Goal: Information Seeking & Learning: Learn about a topic

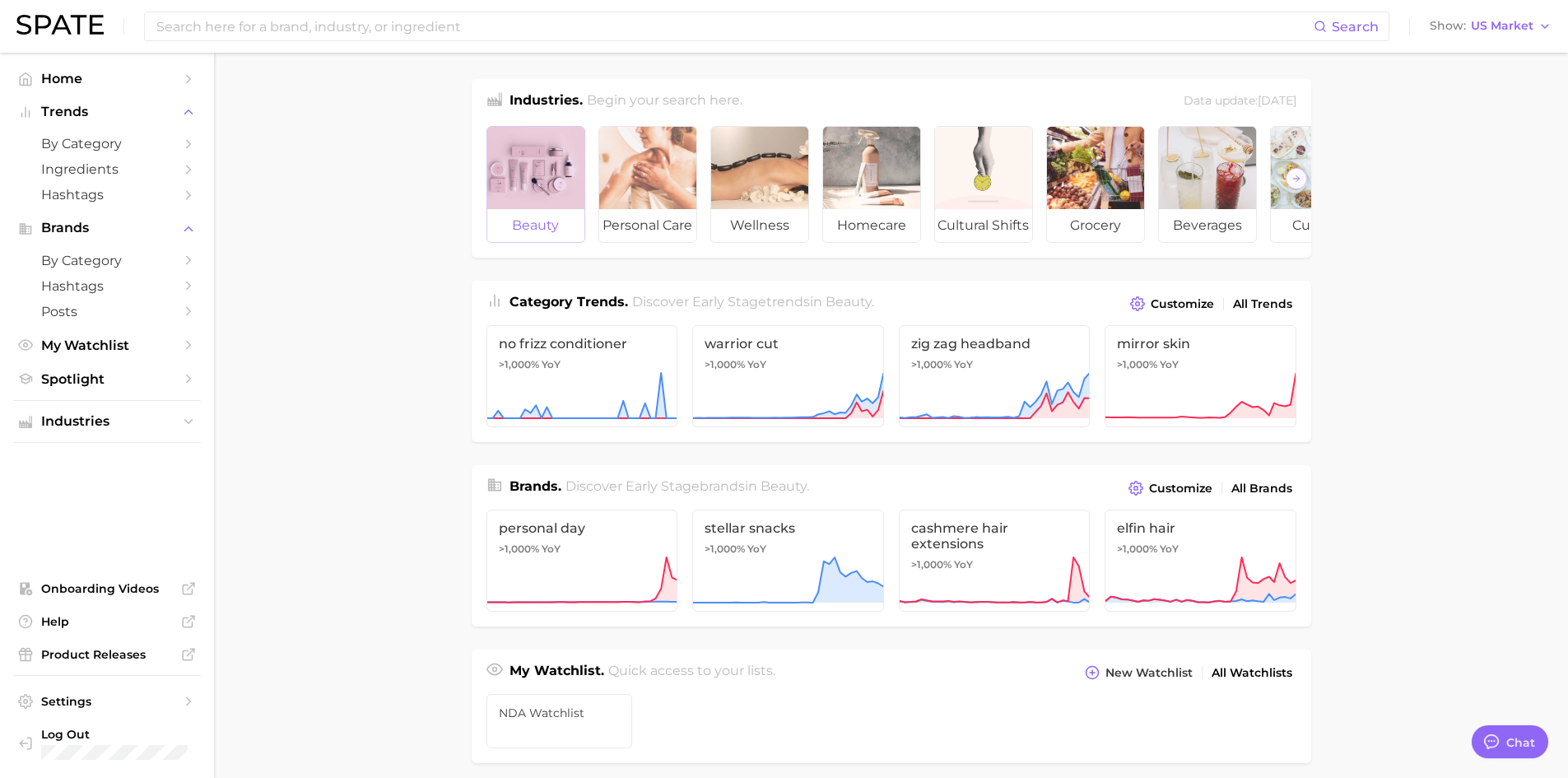
click at [513, 185] on div at bounding box center [536, 168] width 97 height 82
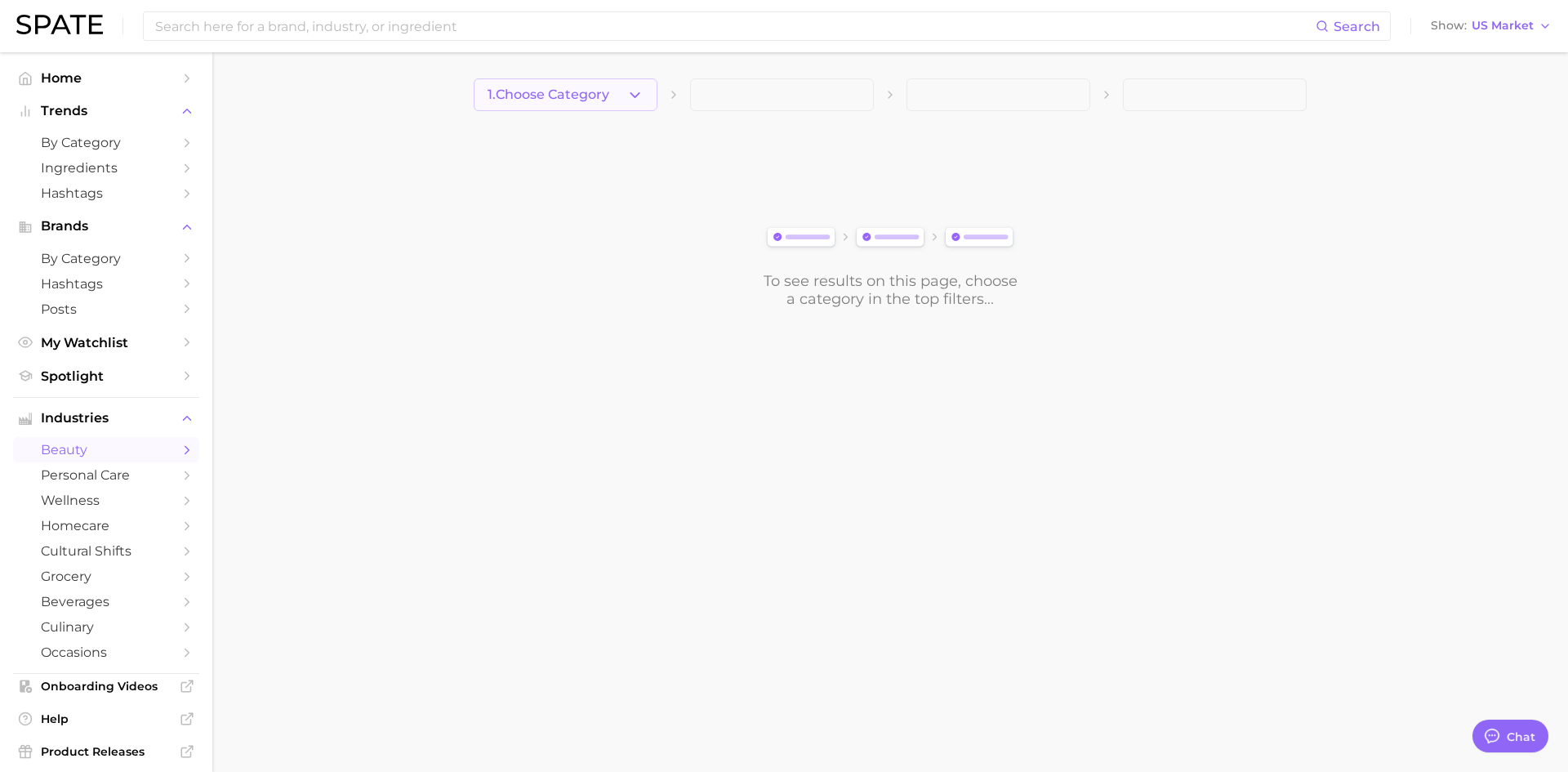
click at [630, 94] on icon "button" at bounding box center [635, 95] width 17 height 17
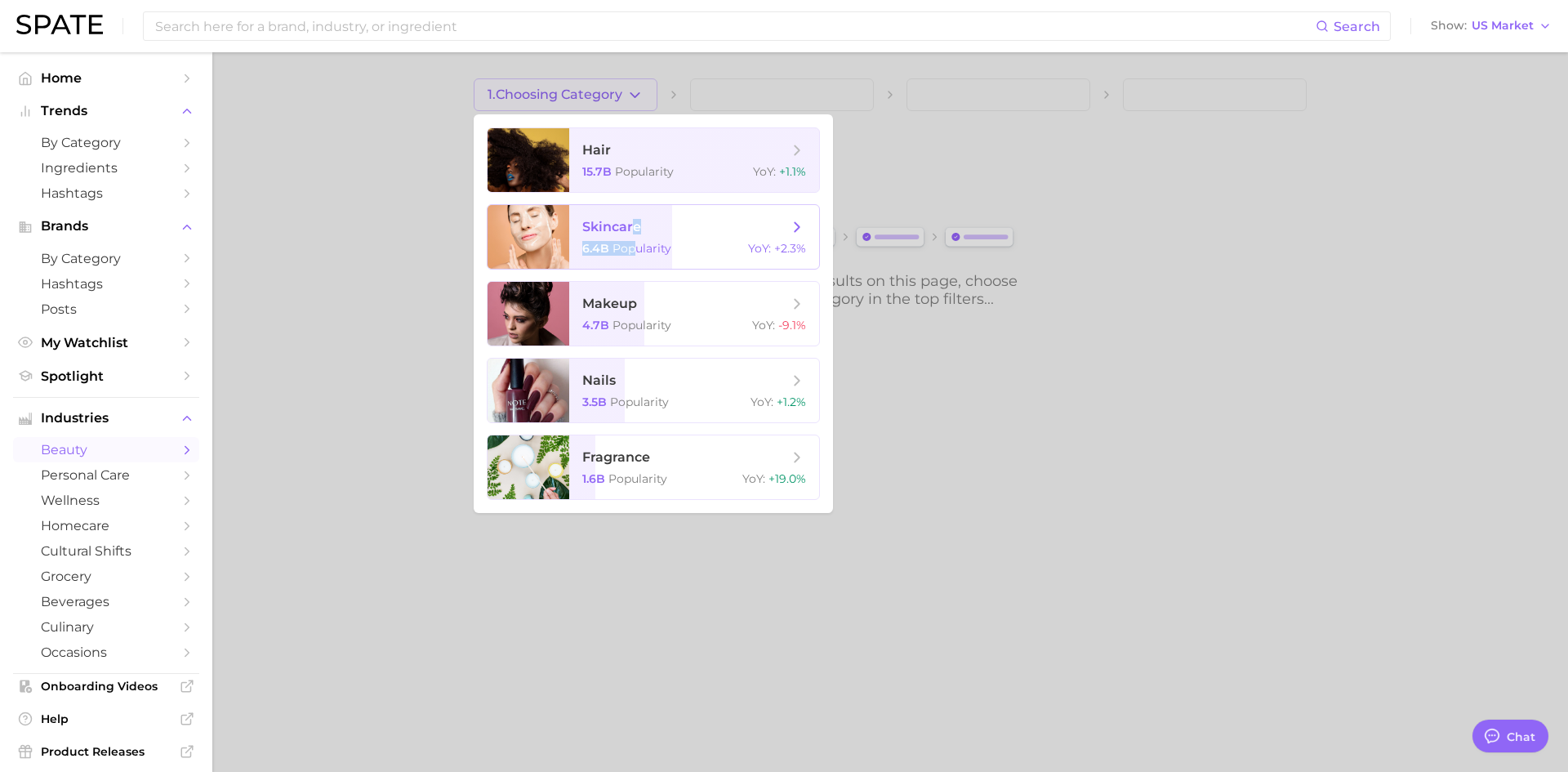
click at [633, 238] on span "skincare 6.4b Popularity YoY : +2.3%" at bounding box center [694, 236] width 250 height 63
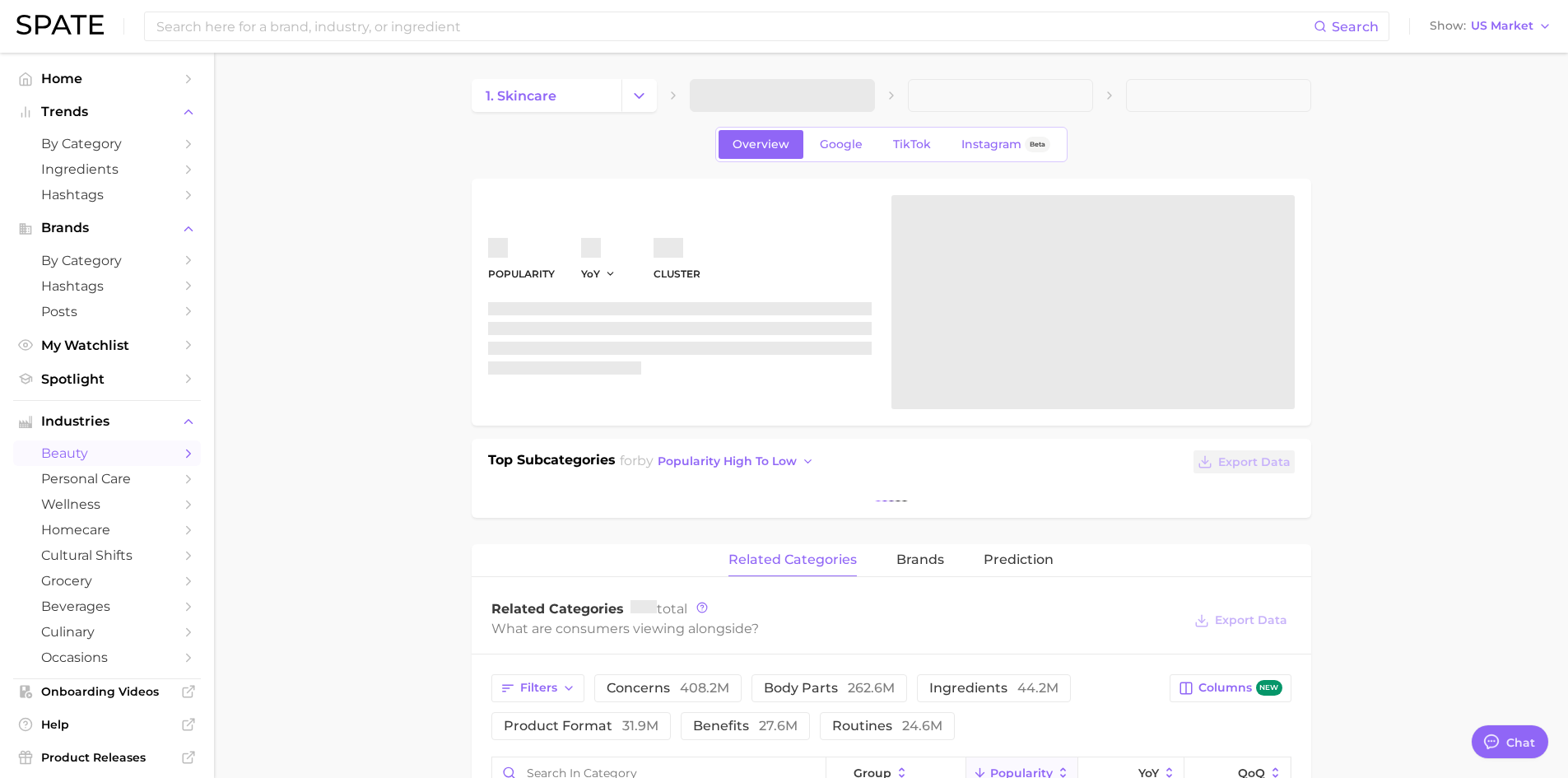
type textarea "x"
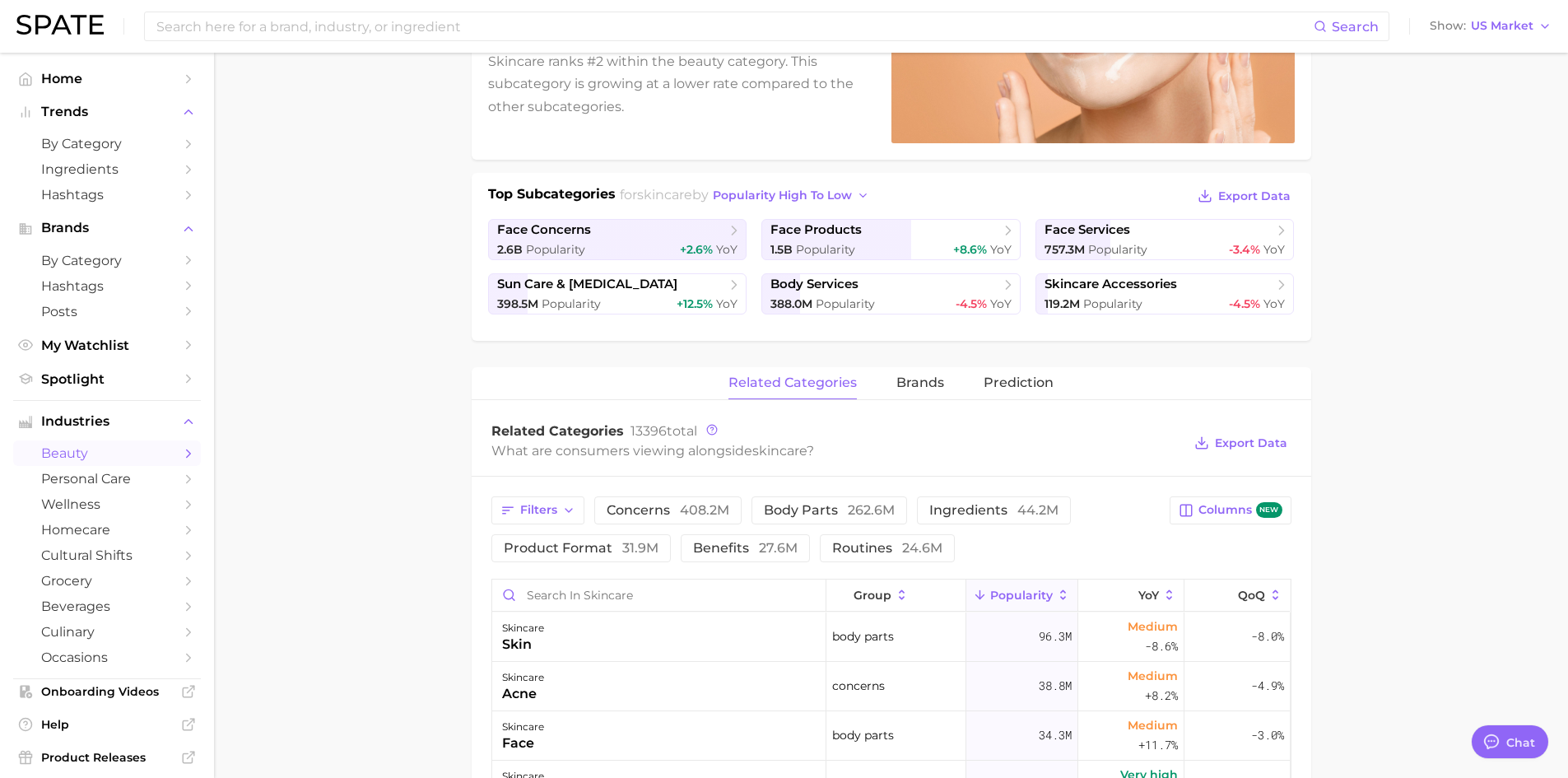
scroll to position [247, 0]
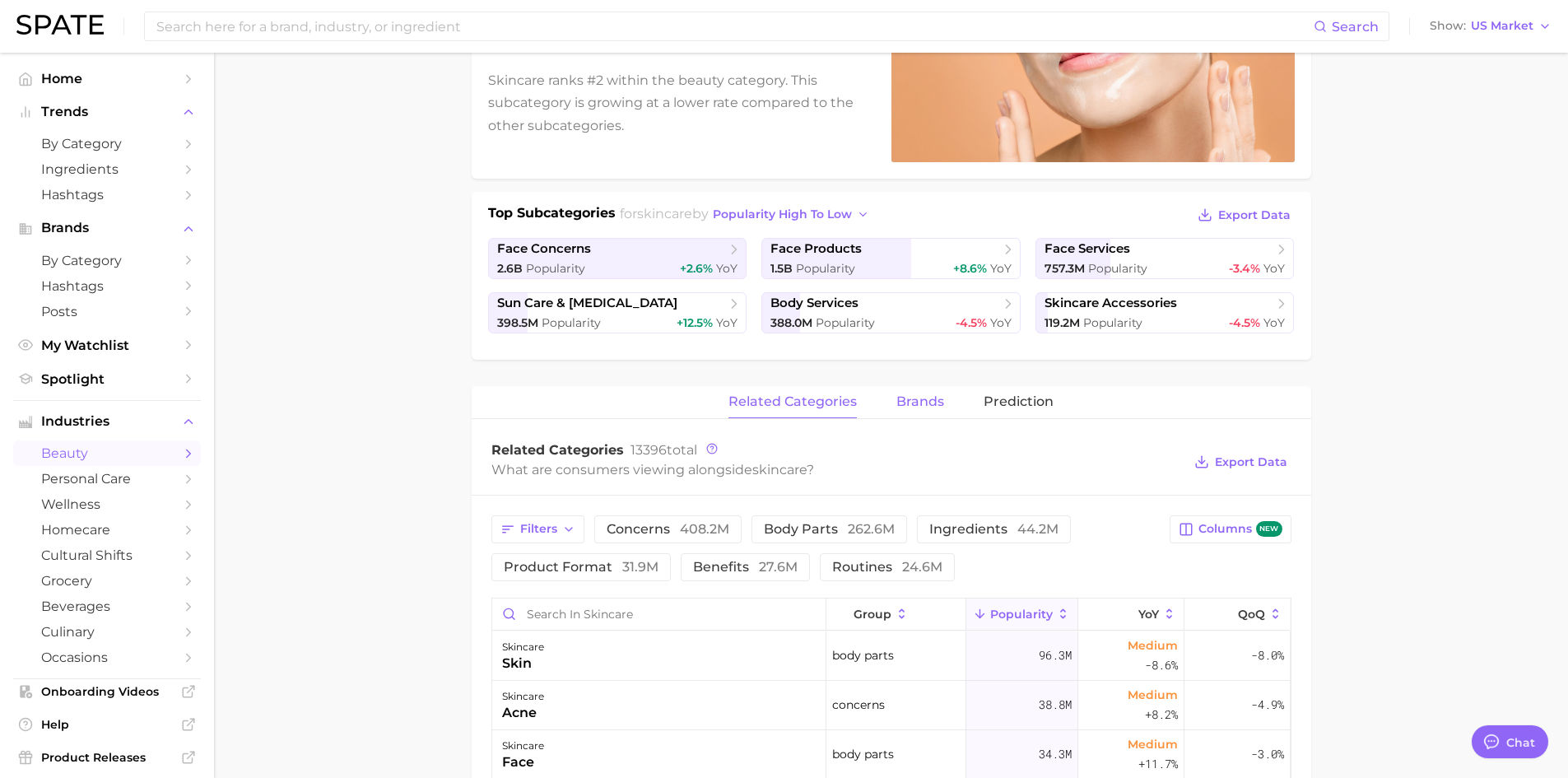
click at [931, 407] on span "brands" at bounding box center [921, 402] width 48 height 15
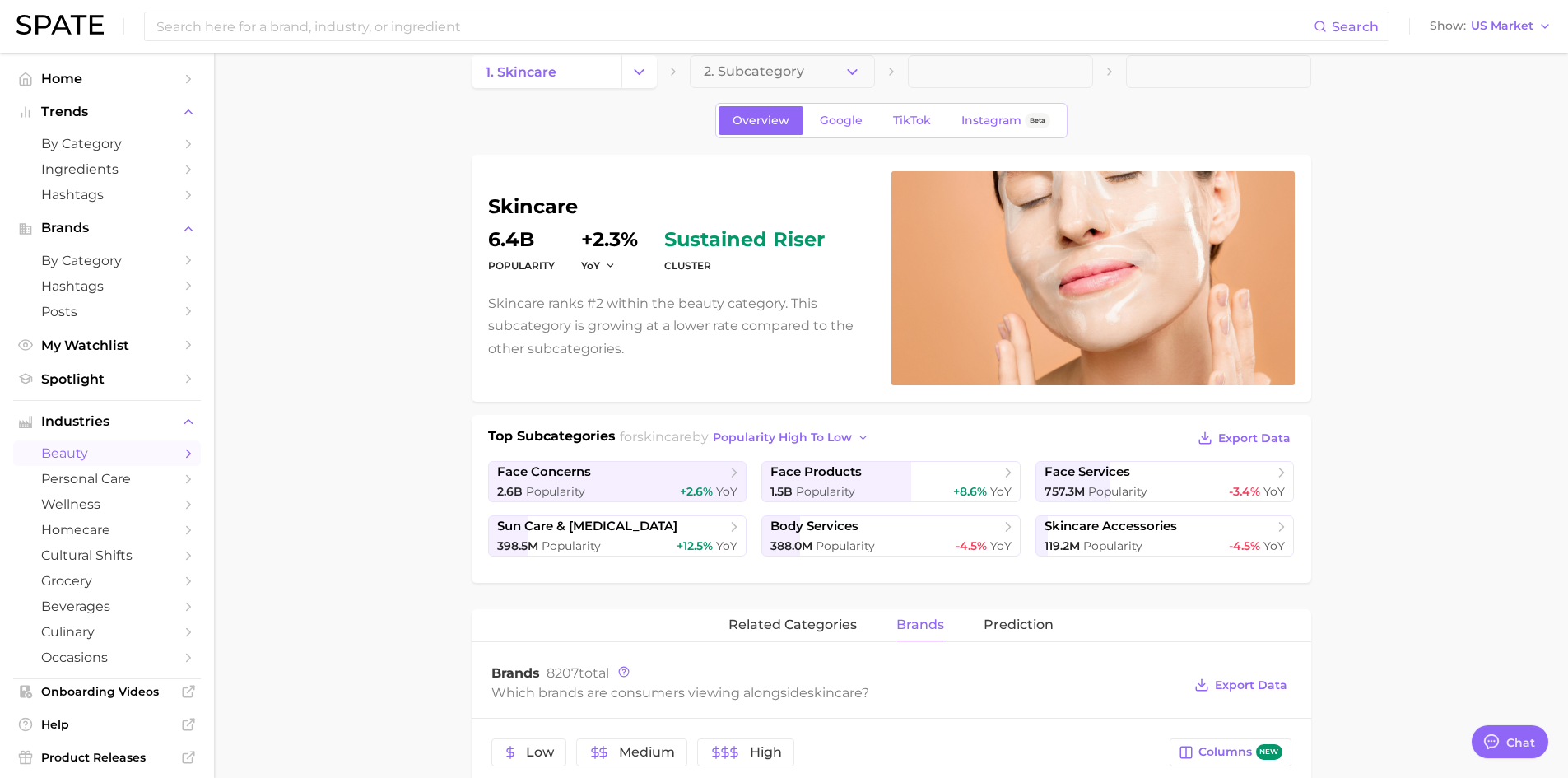
scroll to position [0, 0]
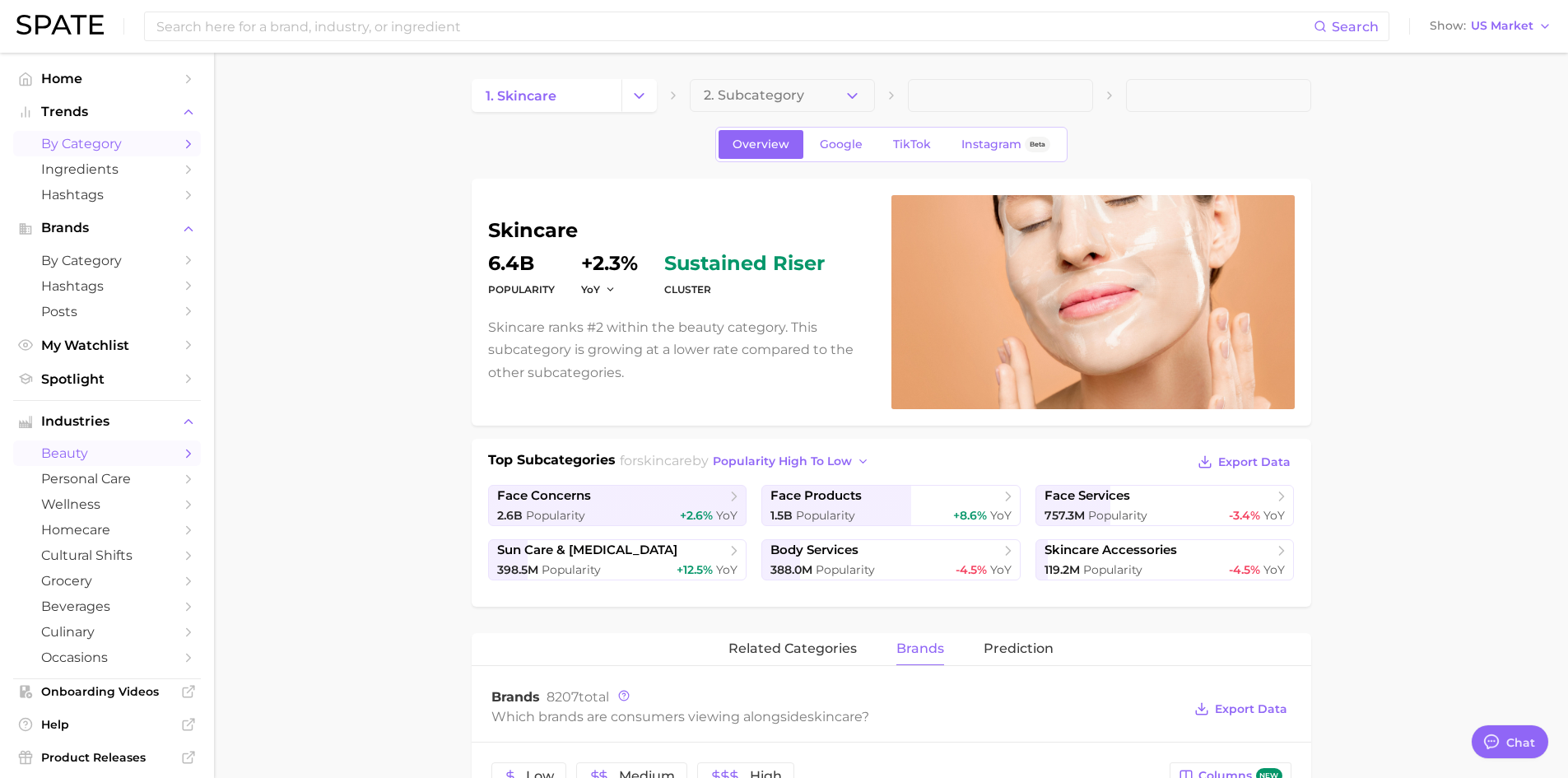
click at [83, 147] on span "by Category" at bounding box center [107, 143] width 132 height 15
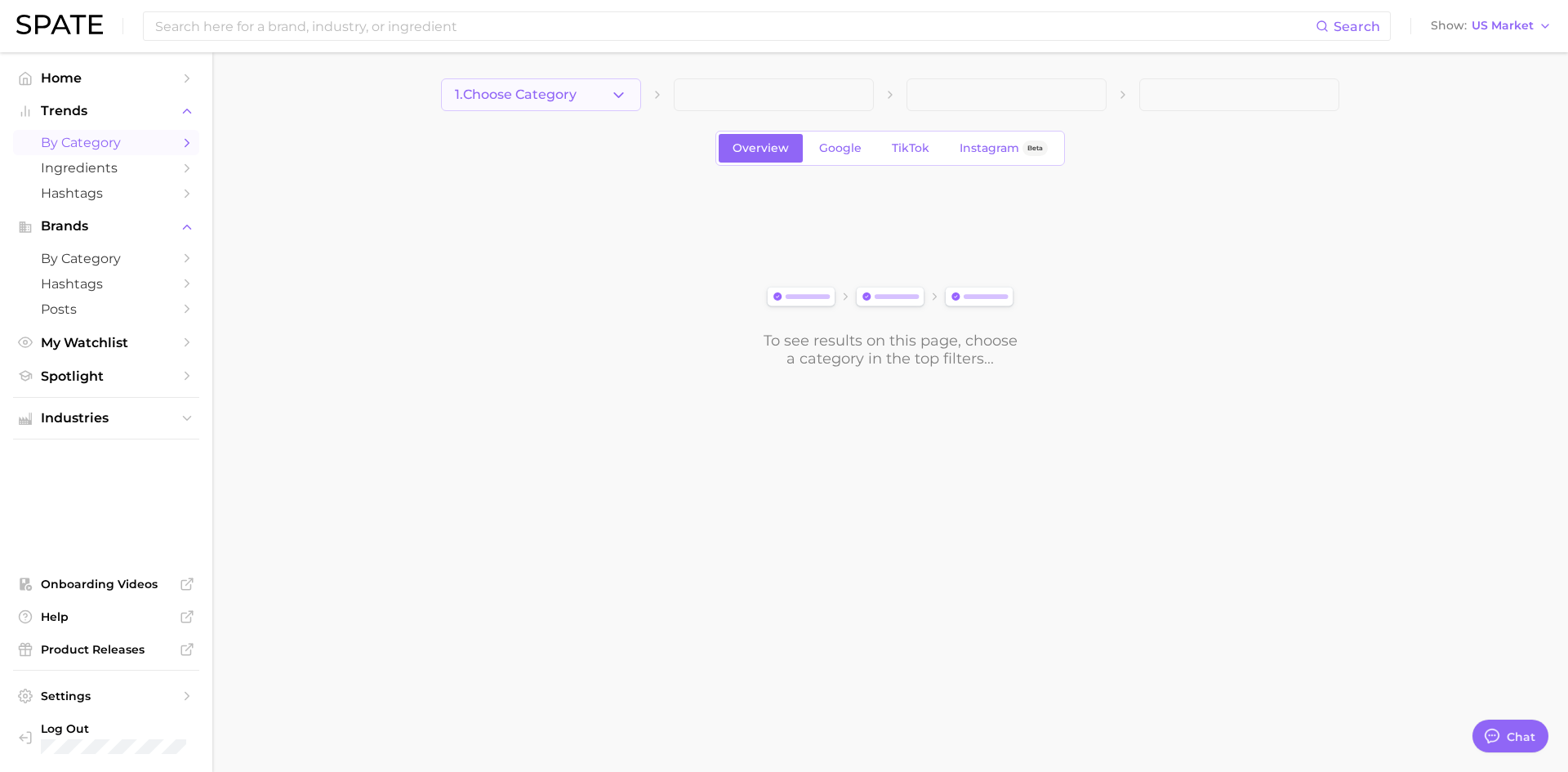
click at [619, 93] on icon "button" at bounding box center [619, 95] width 17 height 17
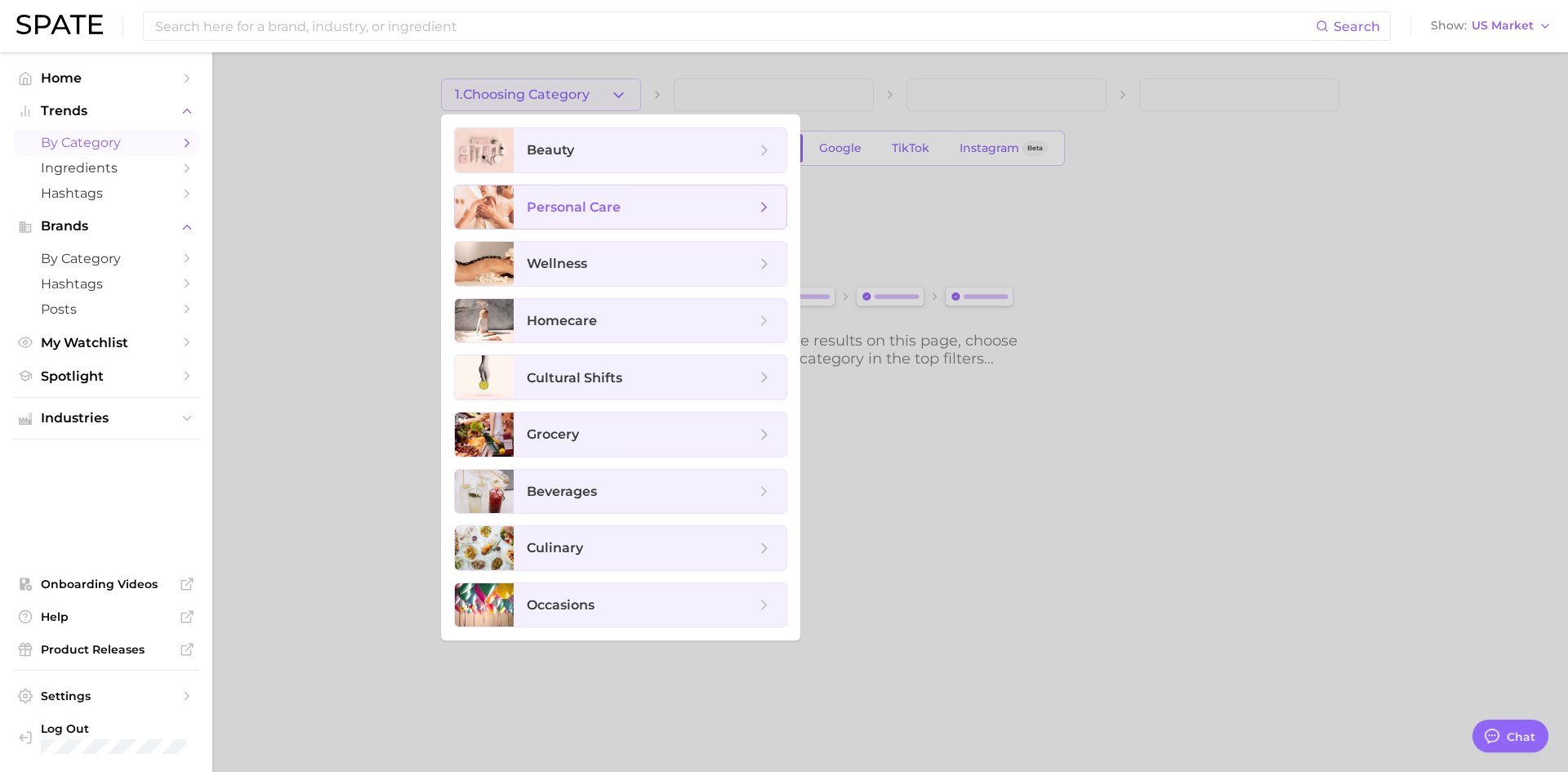
click at [603, 203] on span "personal care" at bounding box center [573, 206] width 94 height 15
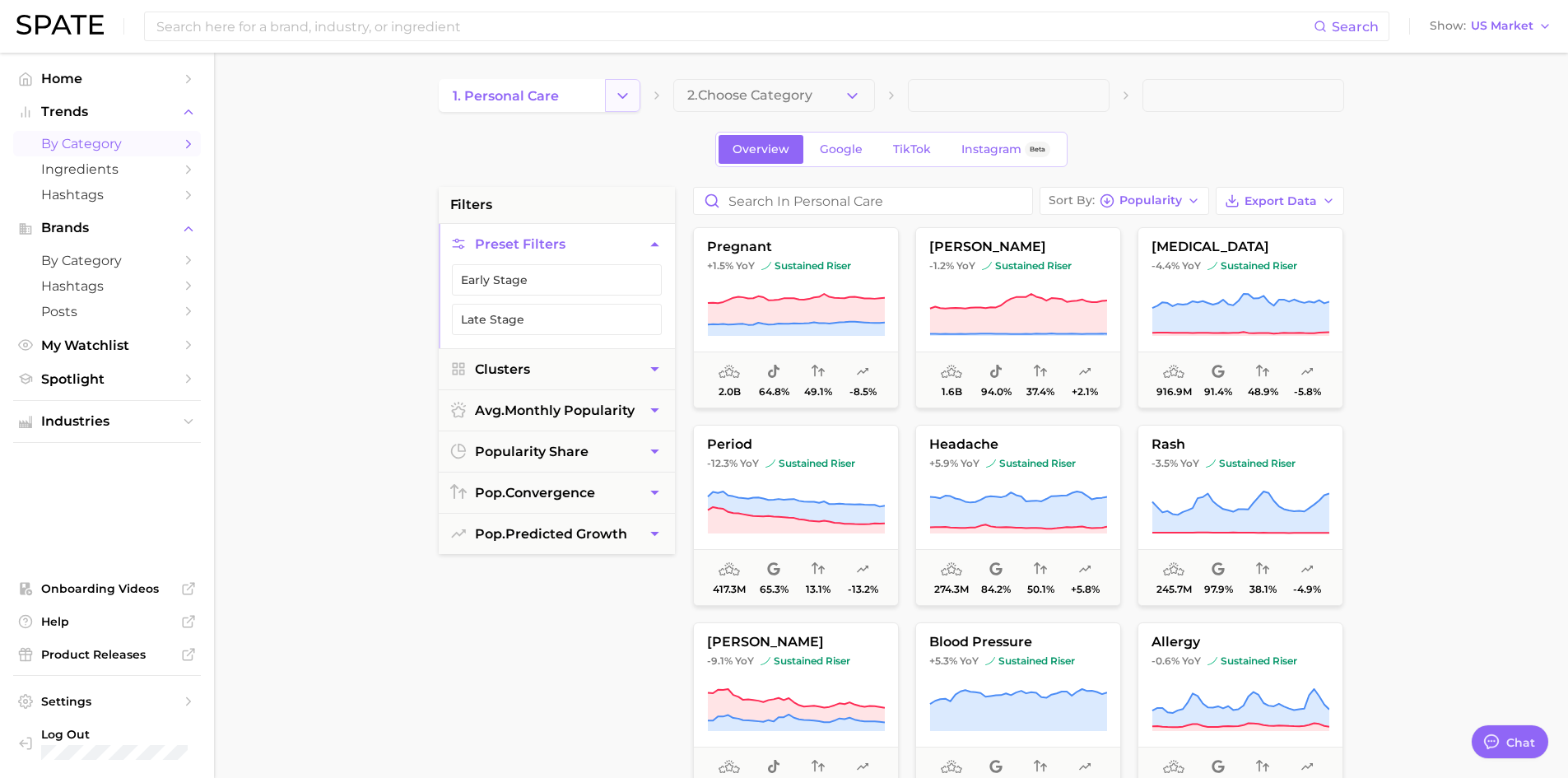
click at [630, 96] on icon "Change Category" at bounding box center [623, 95] width 17 height 17
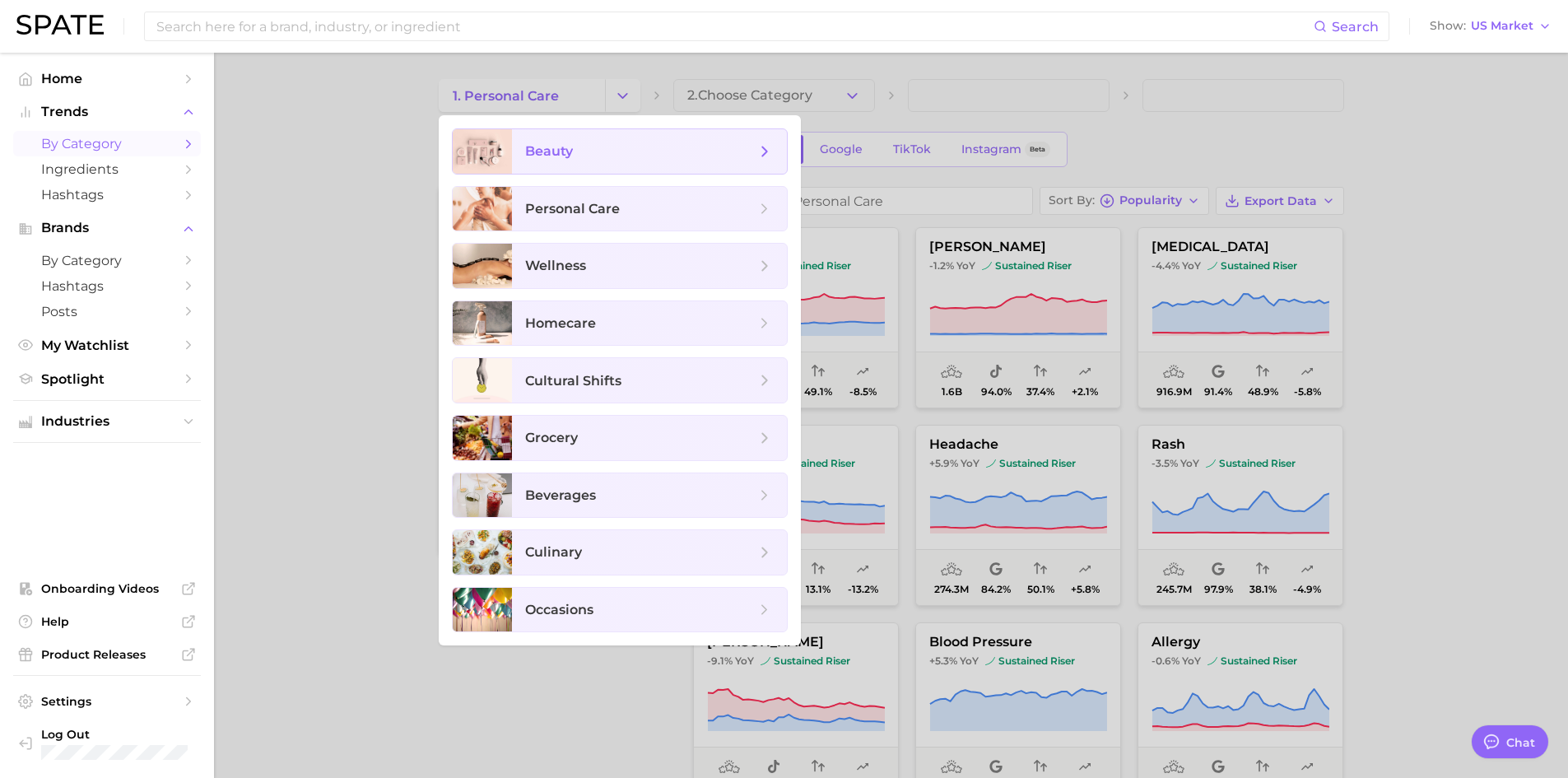
click at [597, 149] on span "beauty" at bounding box center [640, 151] width 230 height 18
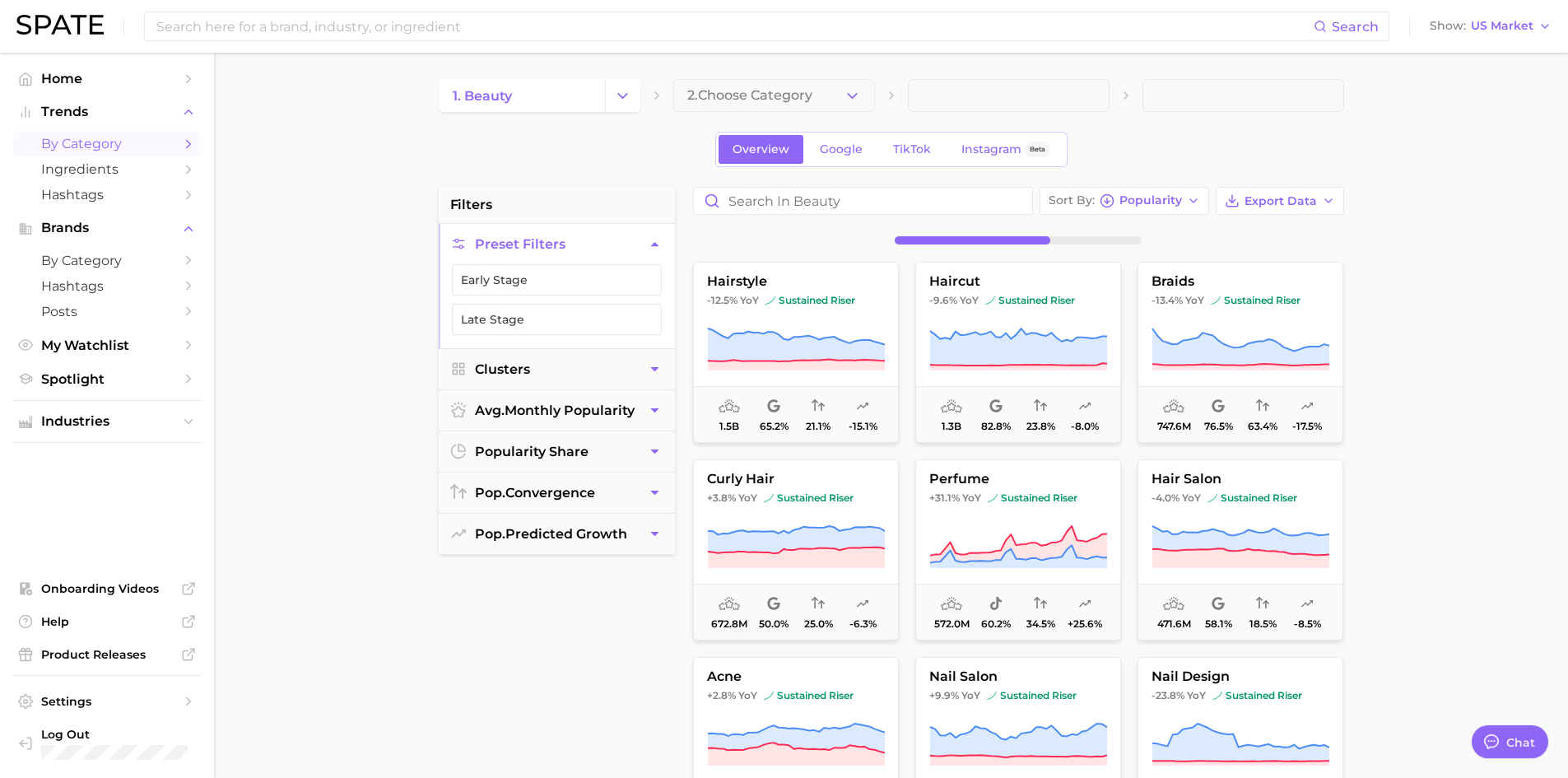
click at [849, 97] on icon "button" at bounding box center [853, 95] width 17 height 17
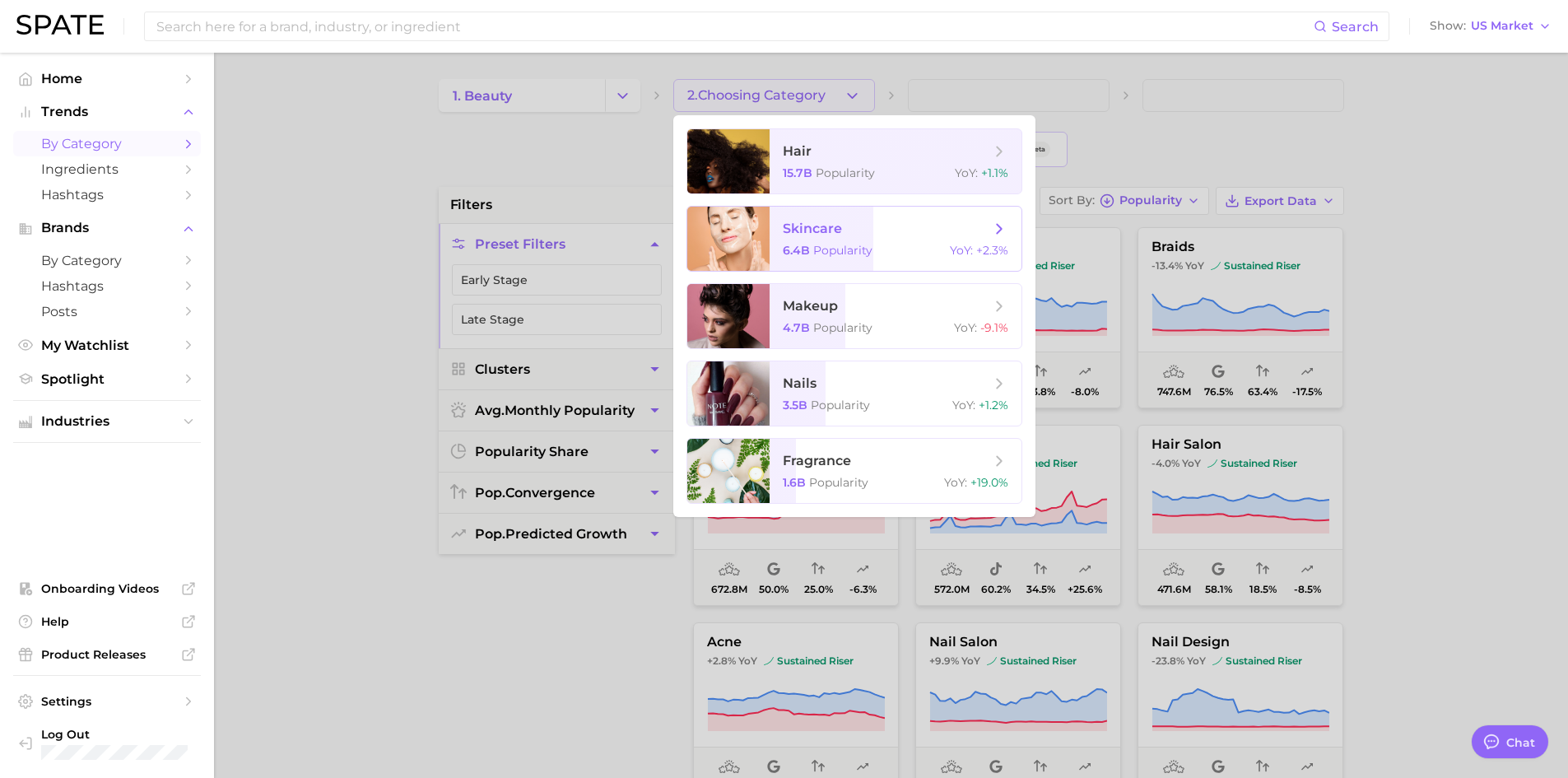
click at [843, 241] on span "skincare 6.4b Popularity YoY : +2.3%" at bounding box center [896, 238] width 252 height 64
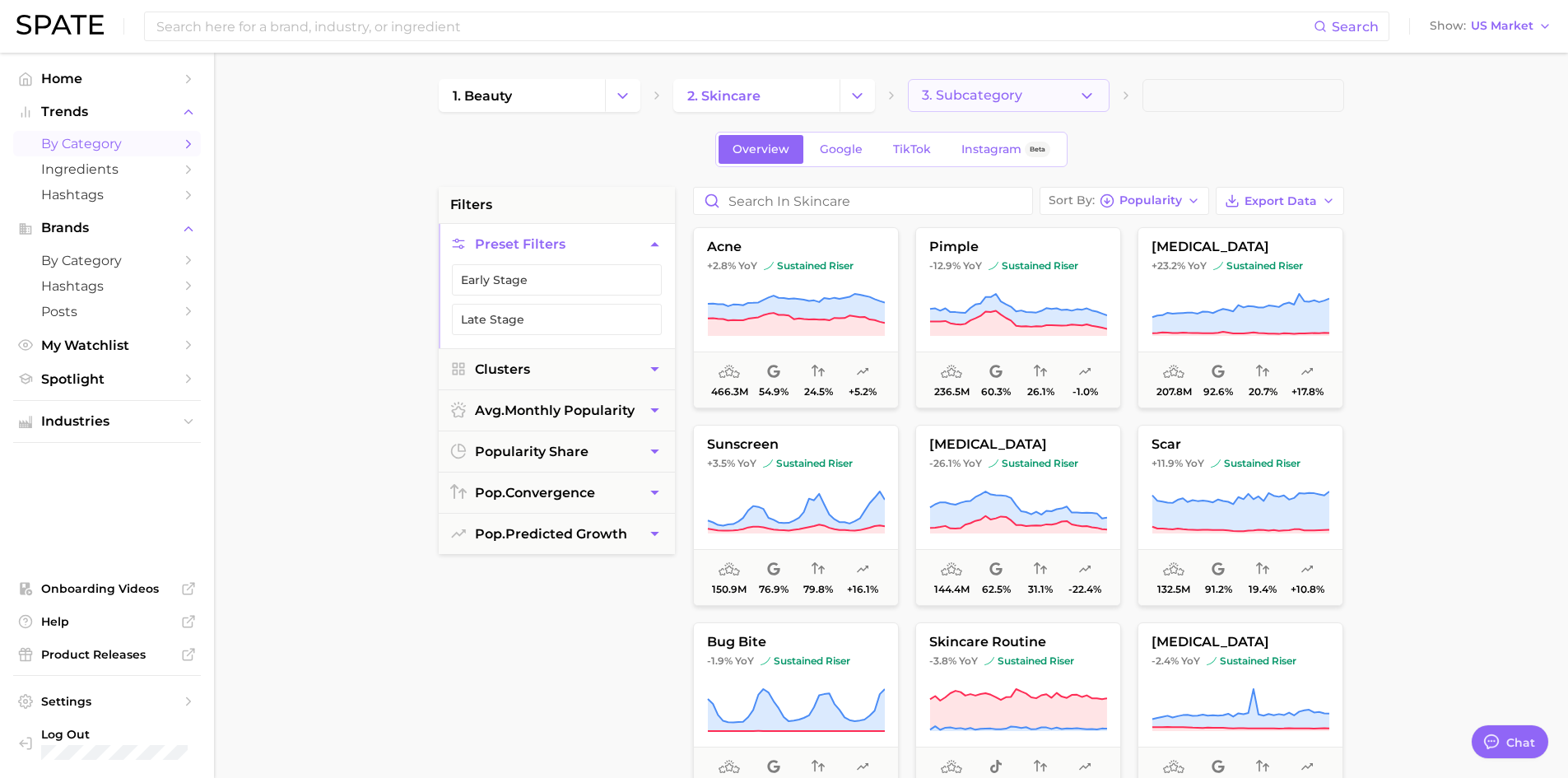
click at [1091, 95] on icon "button" at bounding box center [1087, 95] width 17 height 17
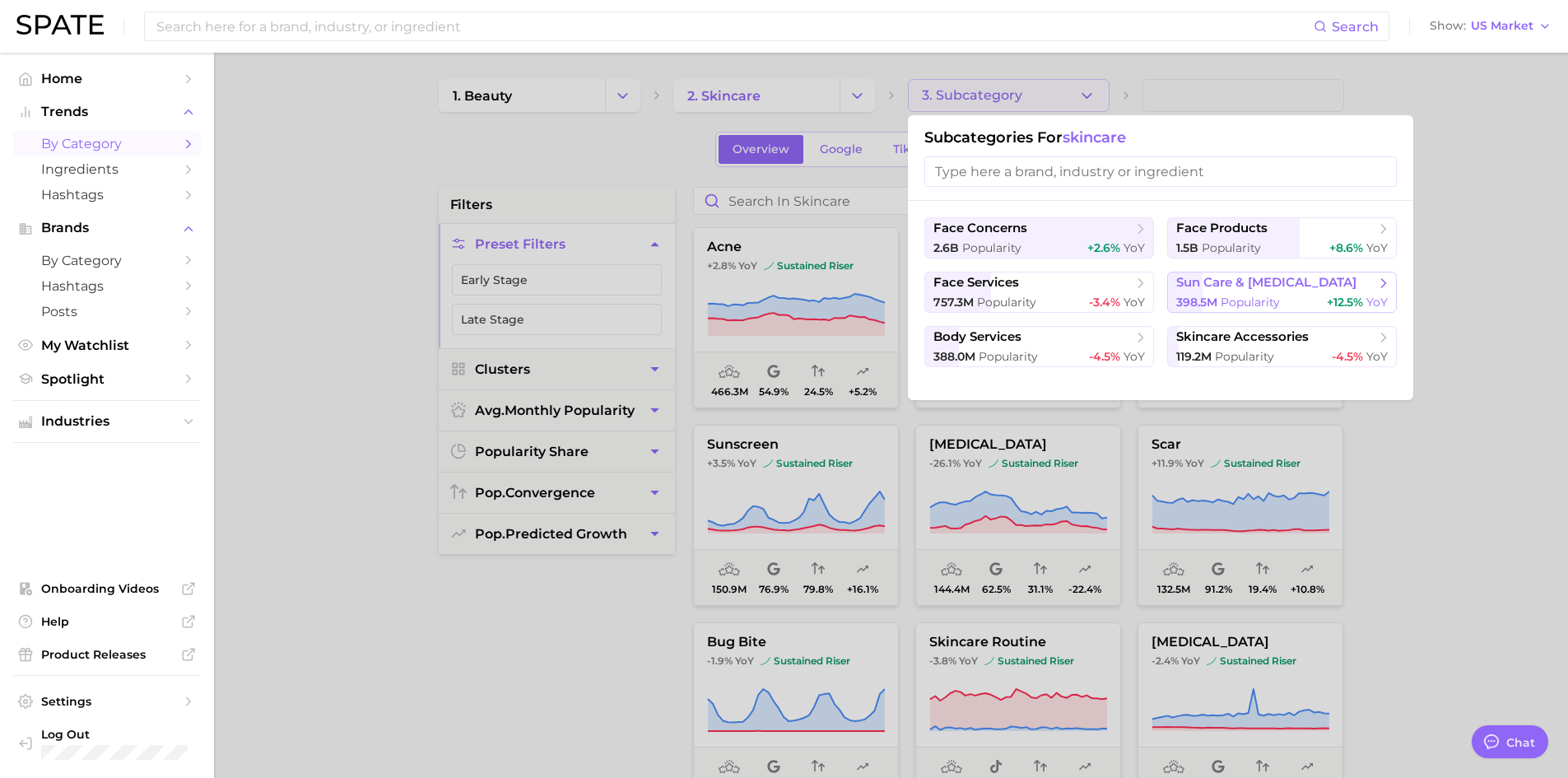
click at [1194, 299] on span "398.5m" at bounding box center [1197, 303] width 41 height 15
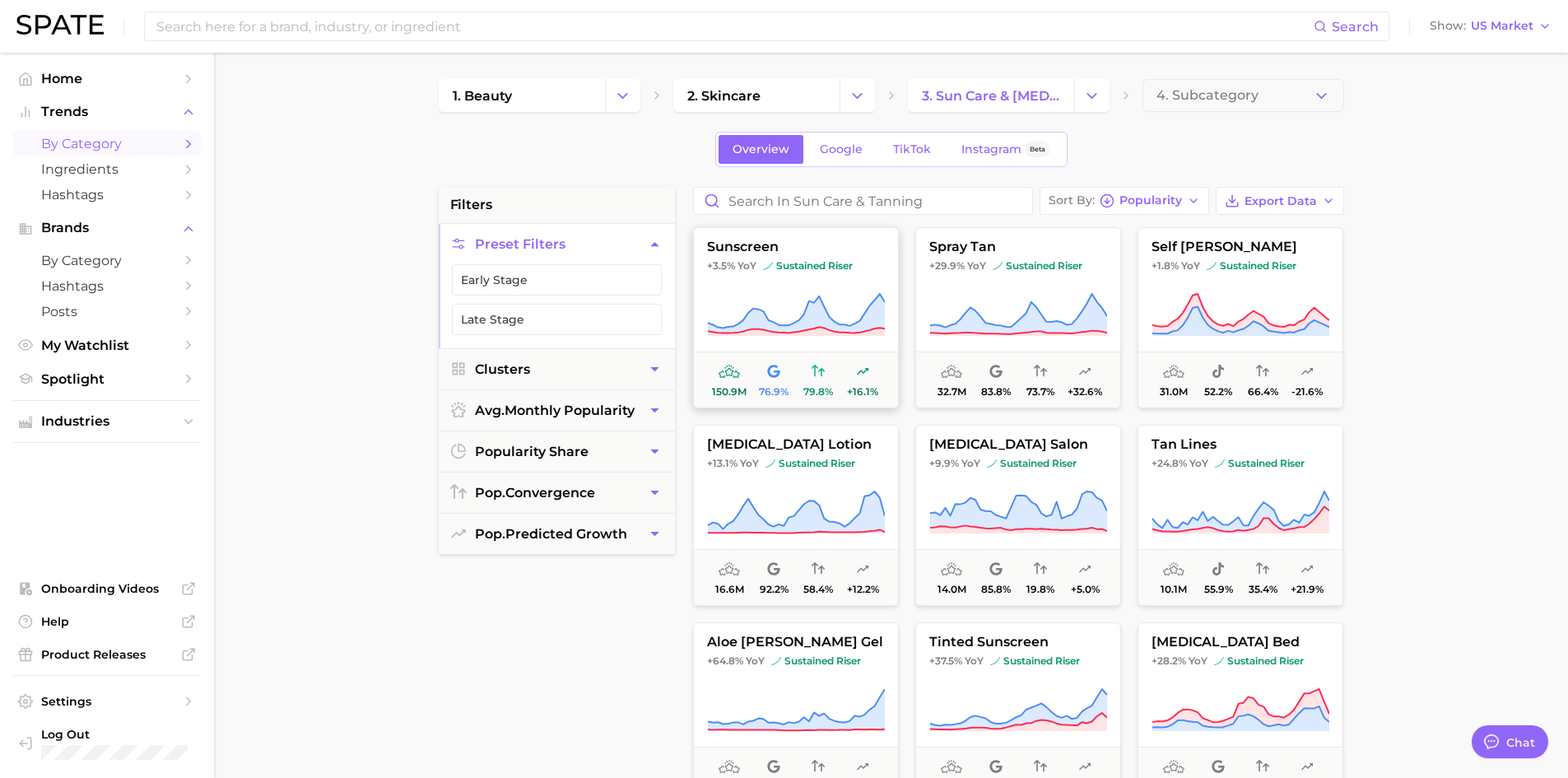
click at [804, 318] on icon at bounding box center [795, 313] width 177 height 39
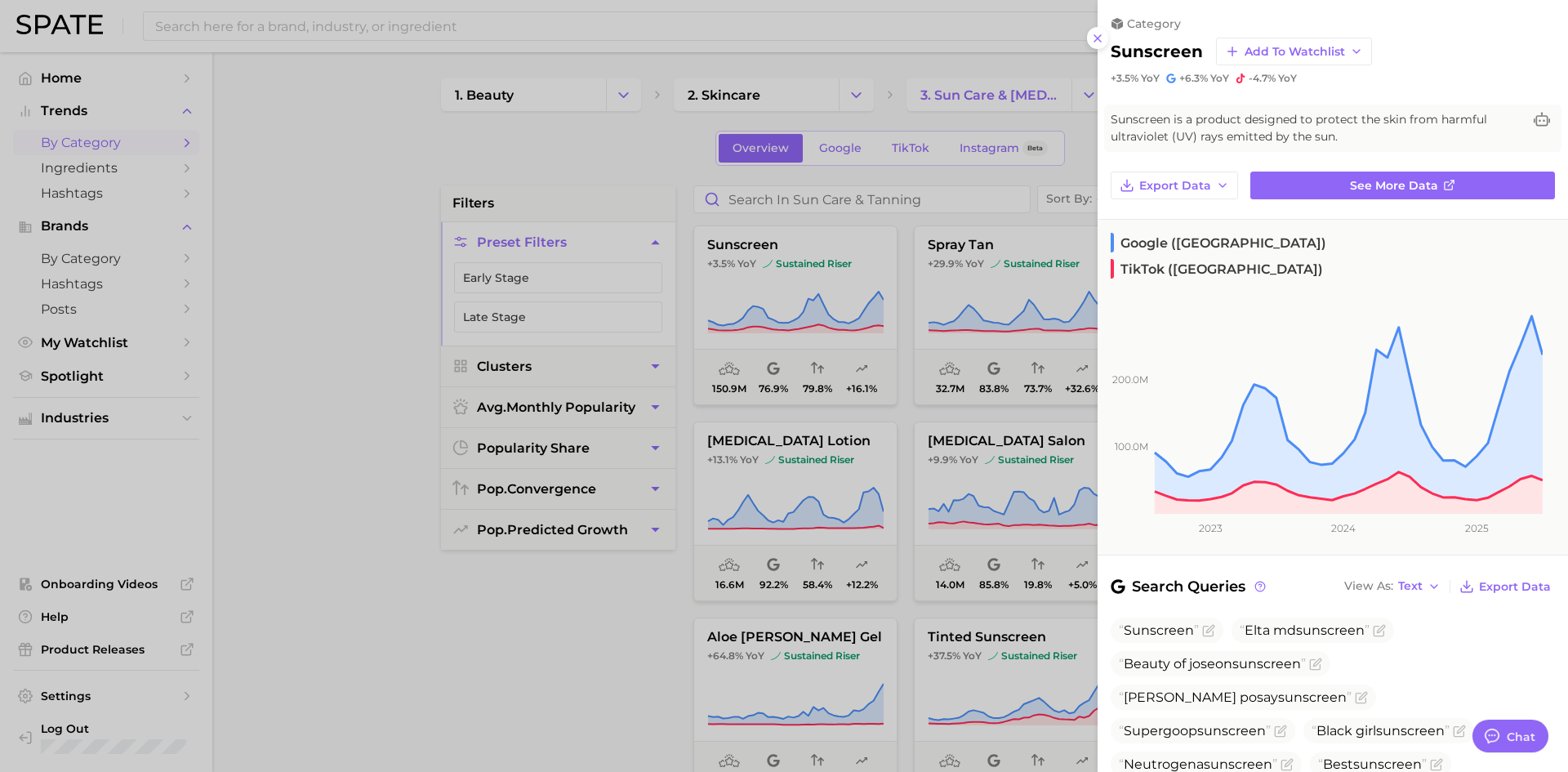
click at [362, 181] on div at bounding box center [784, 386] width 1568 height 772
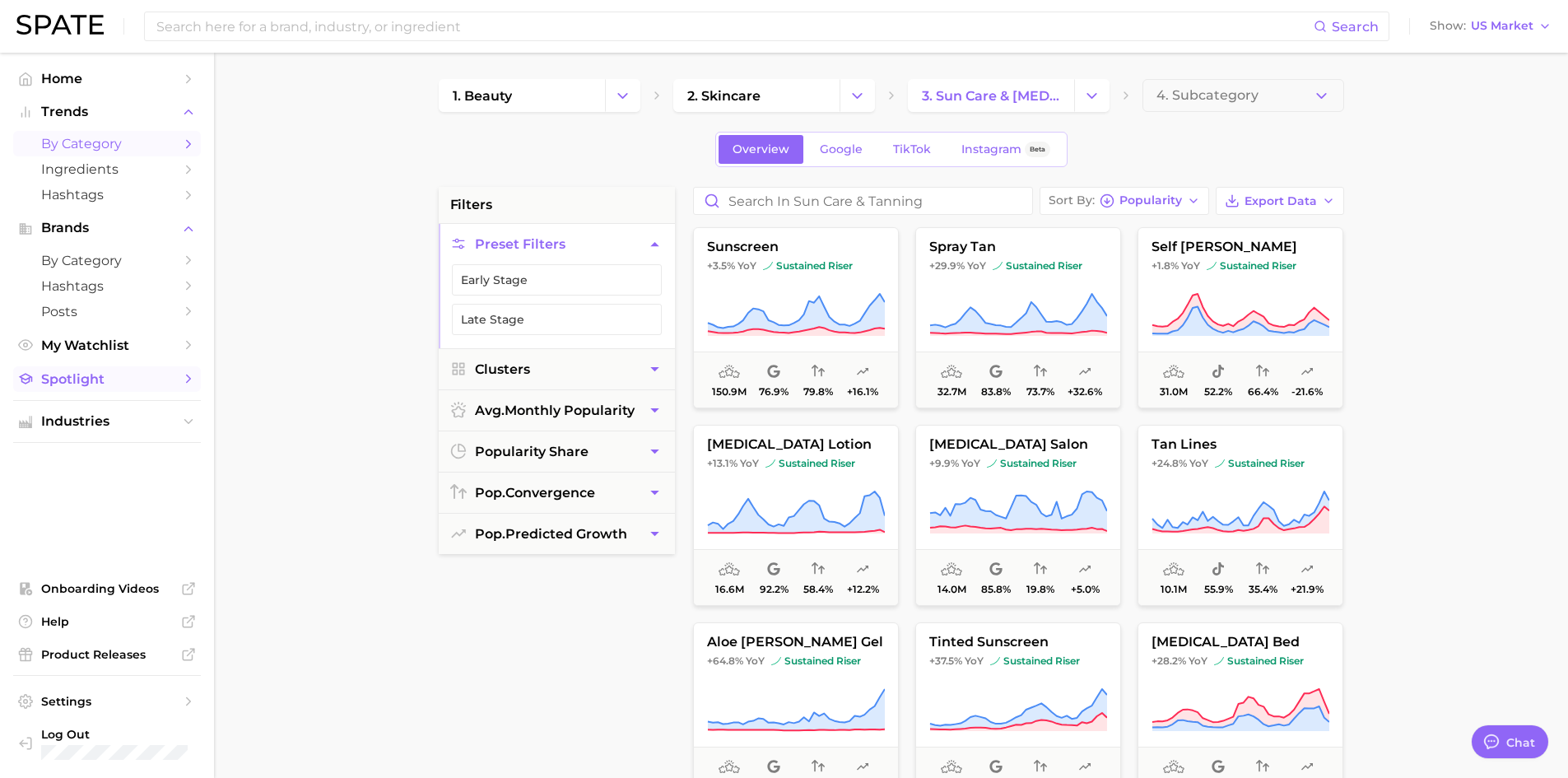
click at [115, 379] on span "Spotlight" at bounding box center [107, 379] width 132 height 15
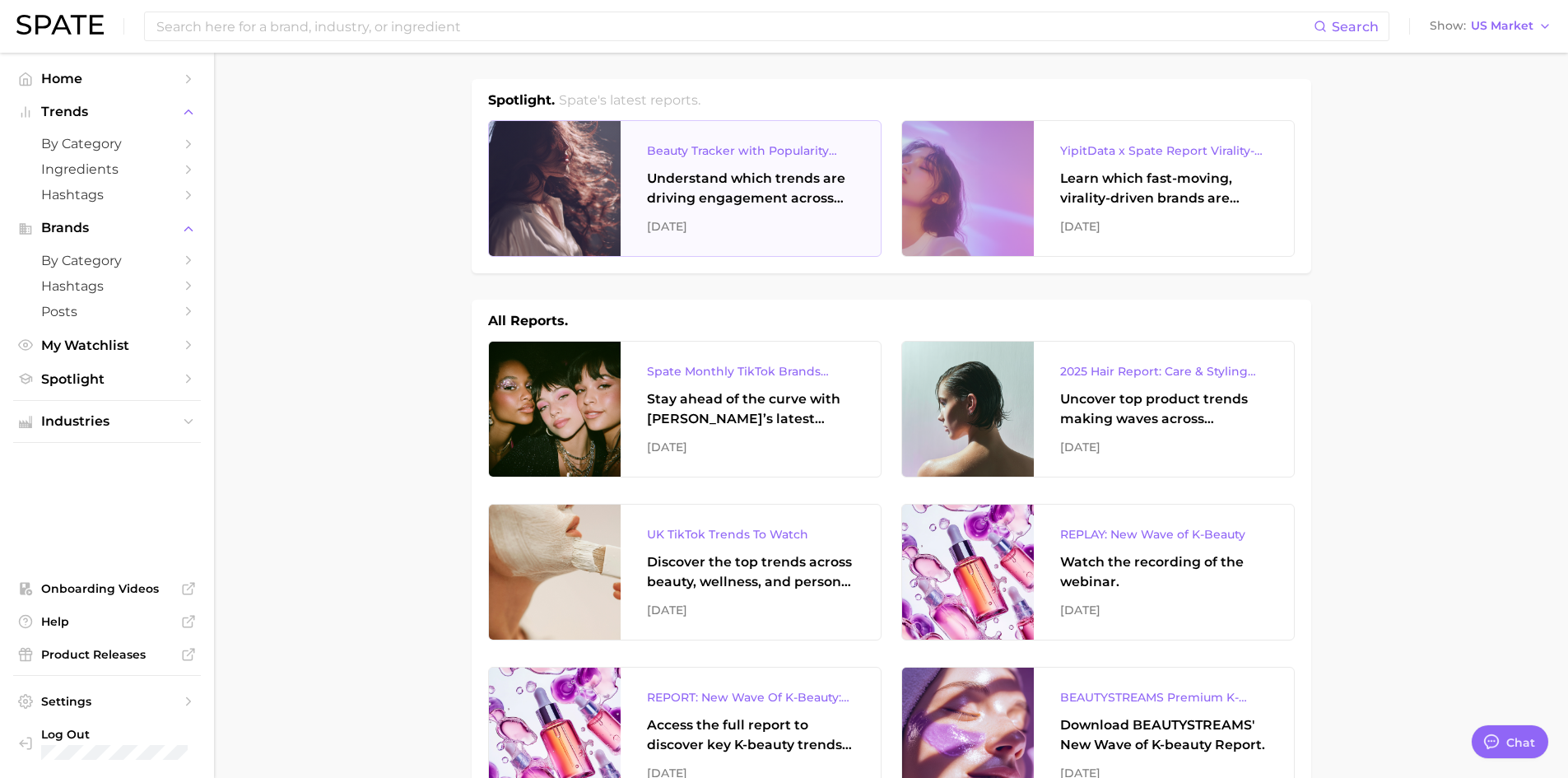
click at [734, 194] on div "Understand which trends are driving engagement across platforms in the skin, ha…" at bounding box center [751, 188] width 207 height 39
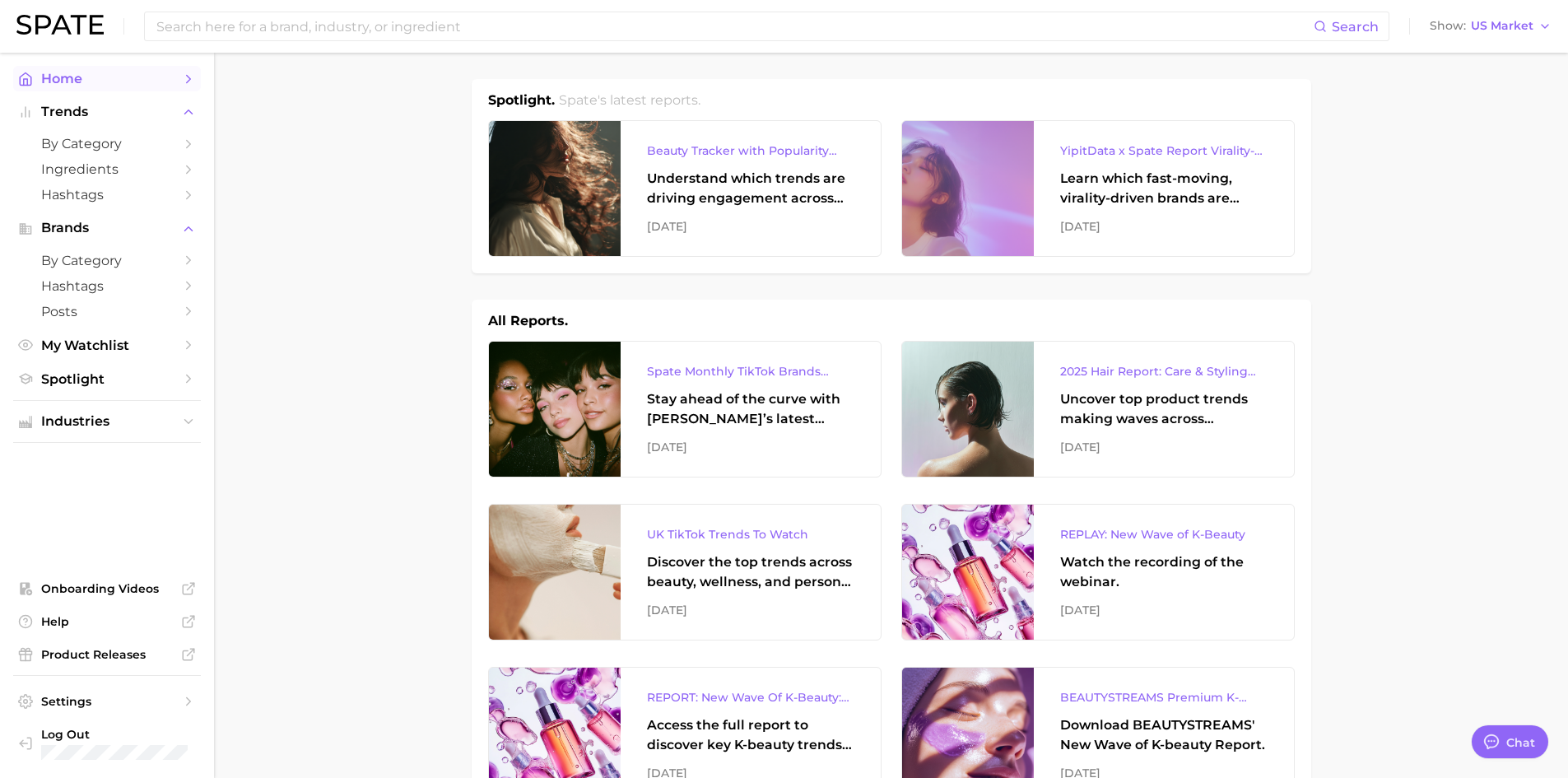
click at [63, 80] on span "Home" at bounding box center [107, 78] width 132 height 15
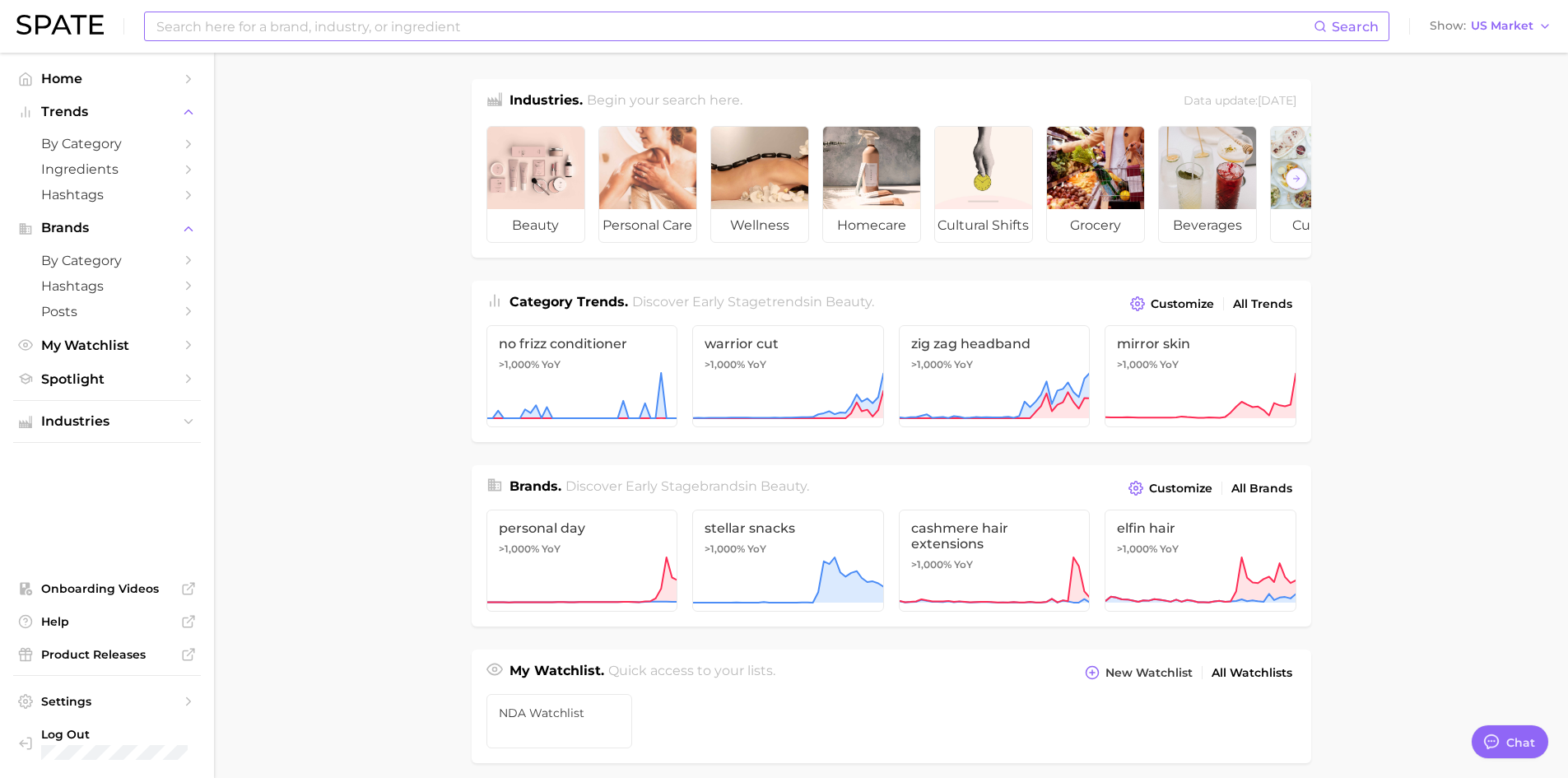
click at [428, 25] on input at bounding box center [734, 26] width 1159 height 28
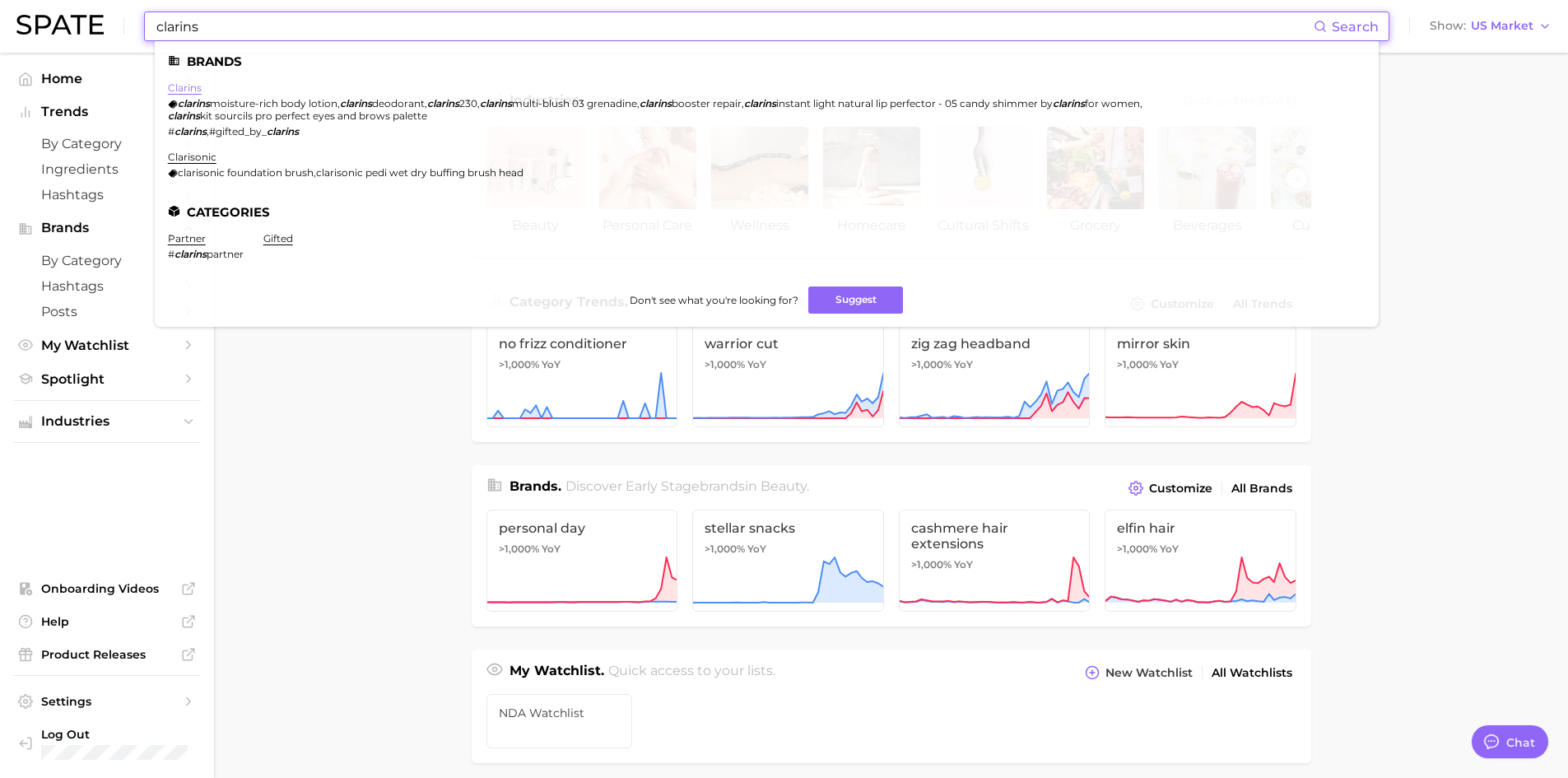
type input "clarins"
click at [186, 86] on link "clarins" at bounding box center [184, 87] width 33 height 12
